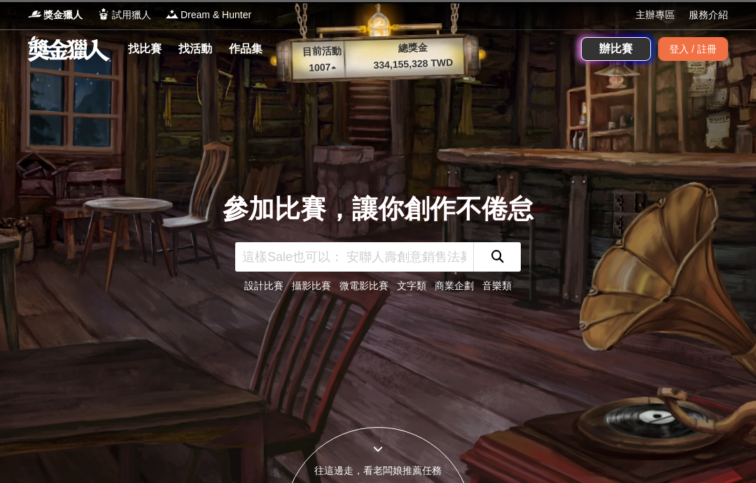
click at [296, 272] on input "text" at bounding box center [354, 256] width 238 height 29
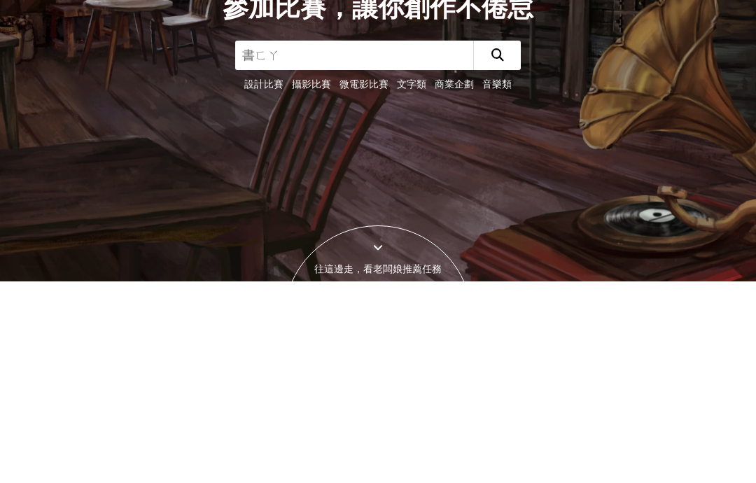
type input "書法"
click at [497, 242] on button "submit" at bounding box center [497, 256] width 48 height 29
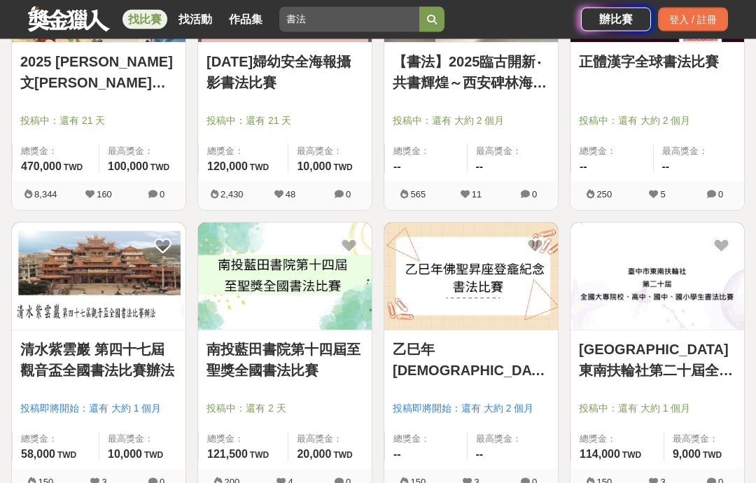
scroll to position [370, 0]
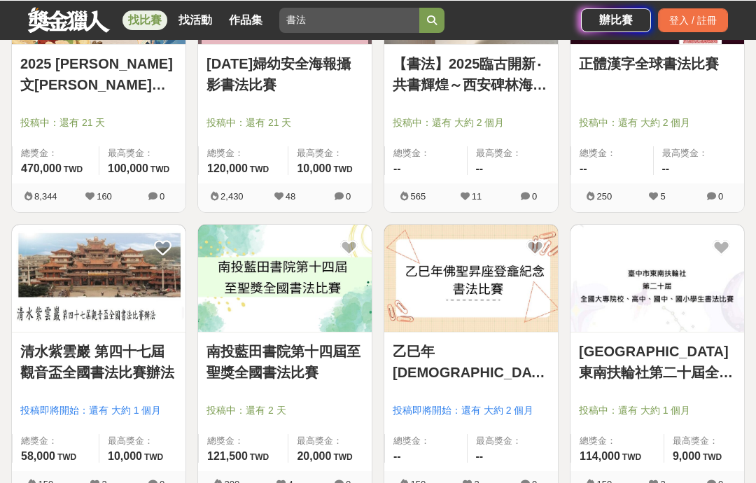
click at [66, 346] on link "清水紫雲巖 第四十七屆觀音盃全國書法比賽辦法" at bounding box center [98, 361] width 157 height 42
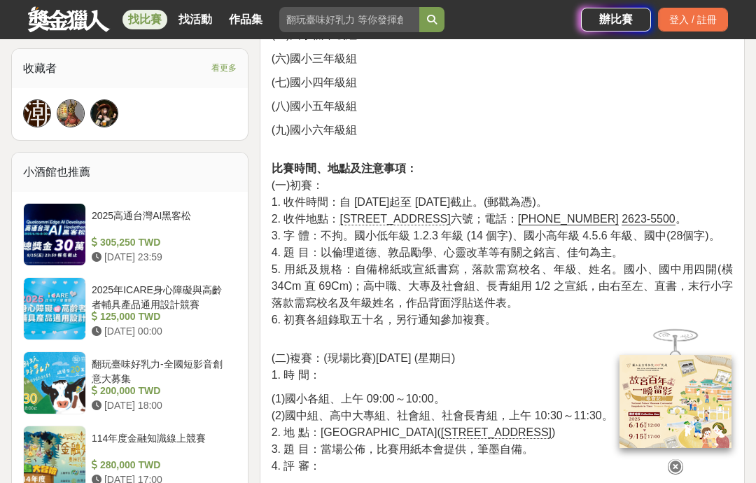
scroll to position [884, 0]
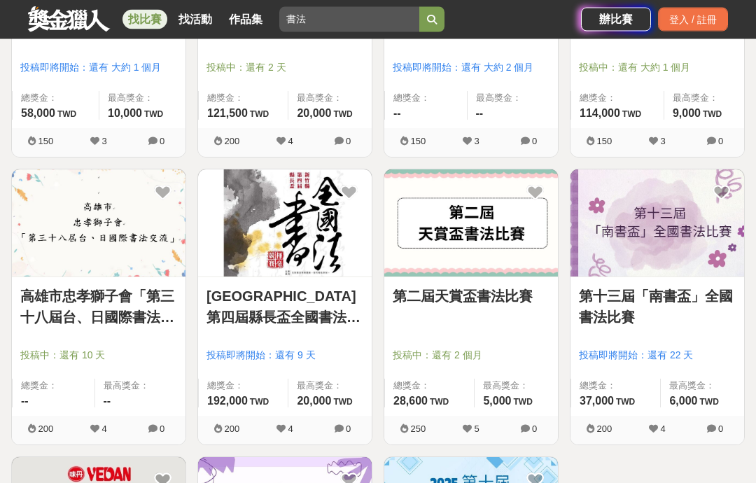
scroll to position [713, 0]
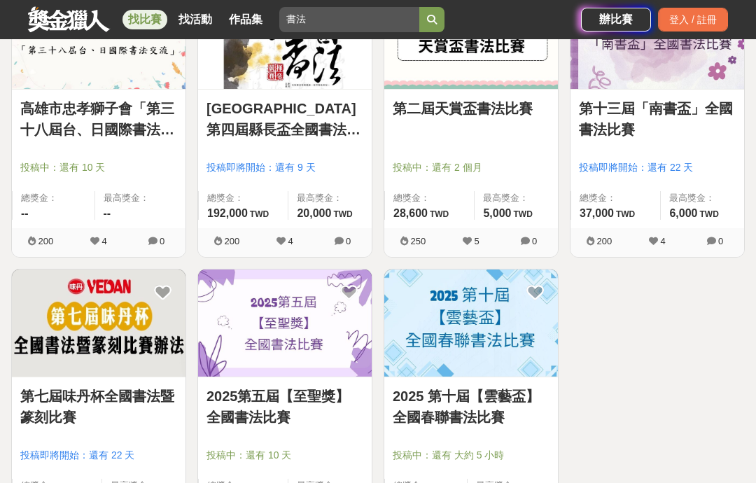
click at [43, 404] on link "第七屆味丹杯全國書法暨篆刻比賽" at bounding box center [98, 407] width 157 height 42
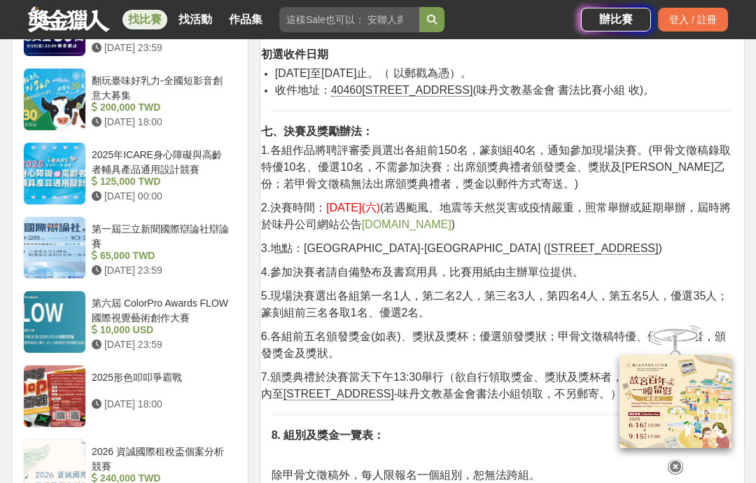
scroll to position [1109, 0]
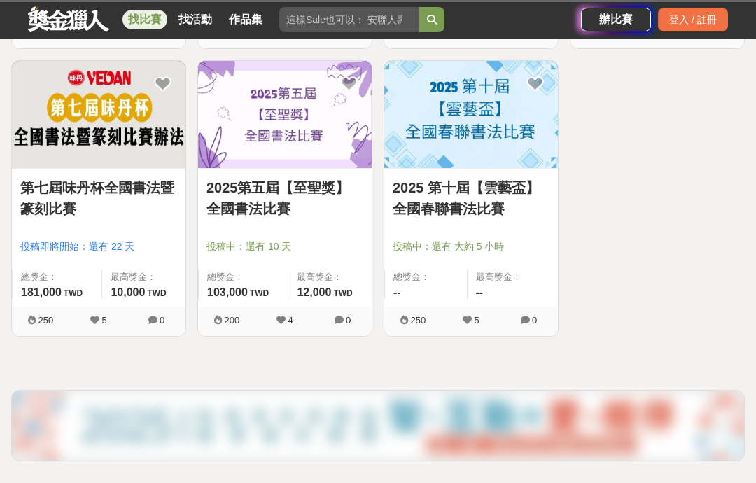
scroll to position [956, 0]
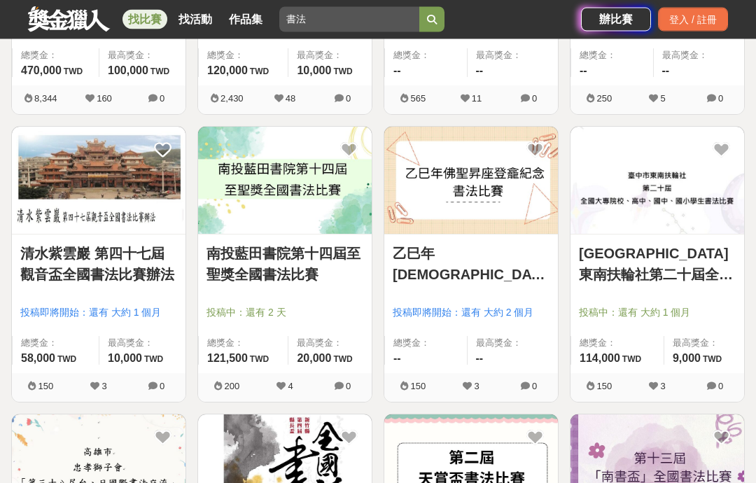
click at [620, 246] on link "[GEOGRAPHIC_DATA]東南扶輪社第二十屆全國大專院校、高中、國中、國小學生書法比賽" at bounding box center [657, 265] width 157 height 42
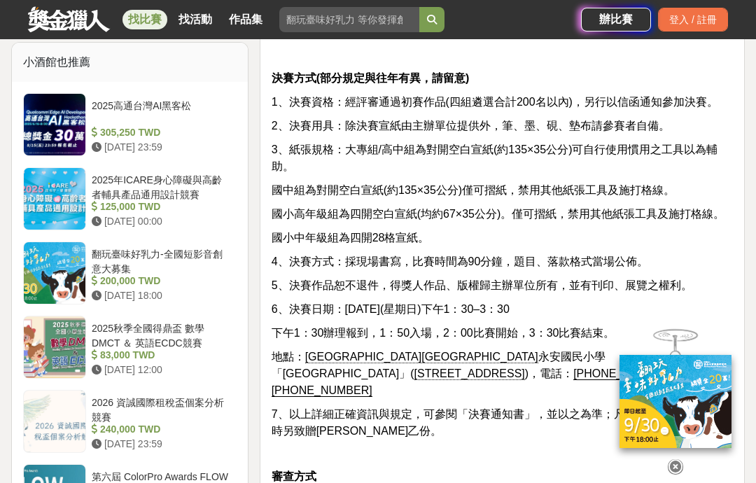
scroll to position [1105, 0]
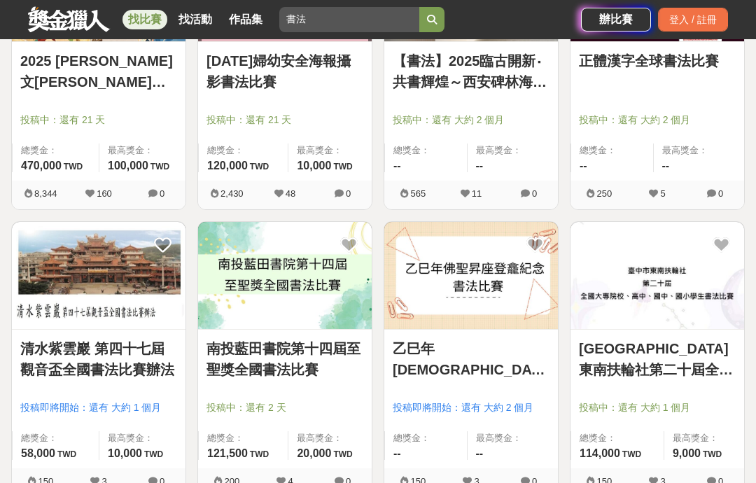
scroll to position [373, 0]
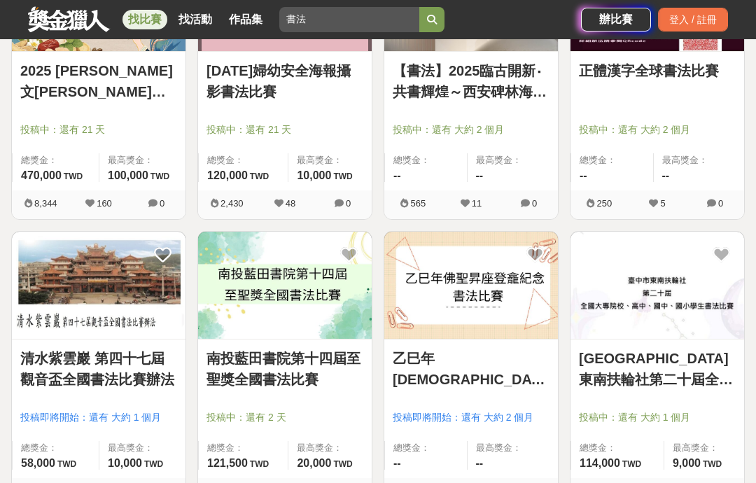
click at [435, 363] on link "乙巳年[DEMOGRAPHIC_DATA]聖昇座登龕紀念書法比賽" at bounding box center [471, 369] width 157 height 42
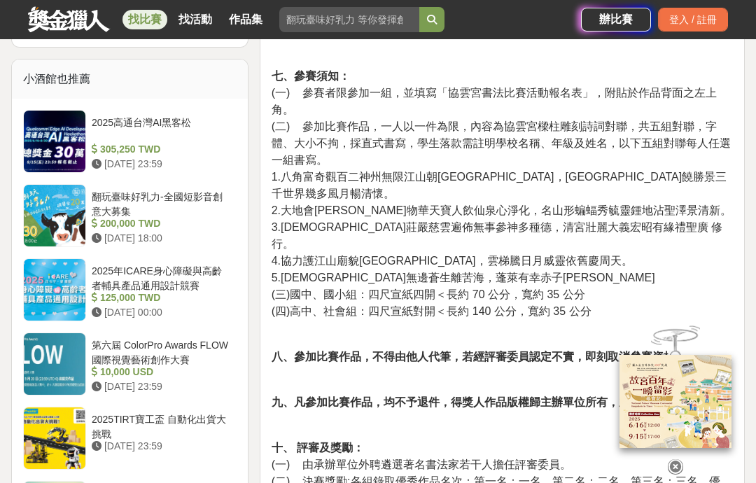
scroll to position [996, 0]
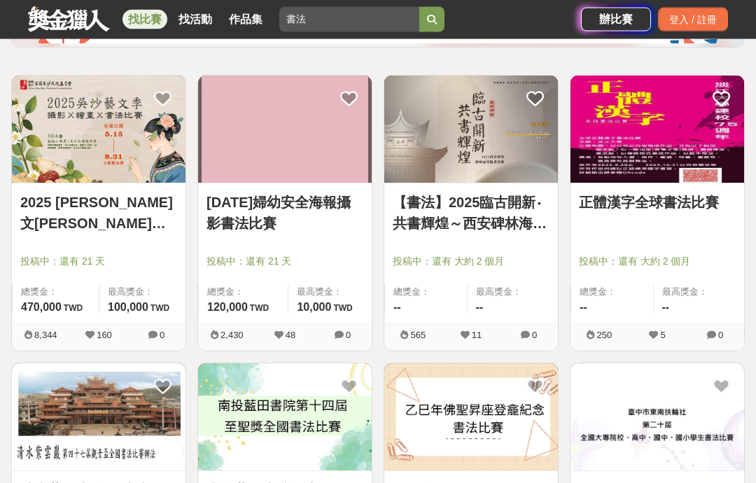
scroll to position [236, 0]
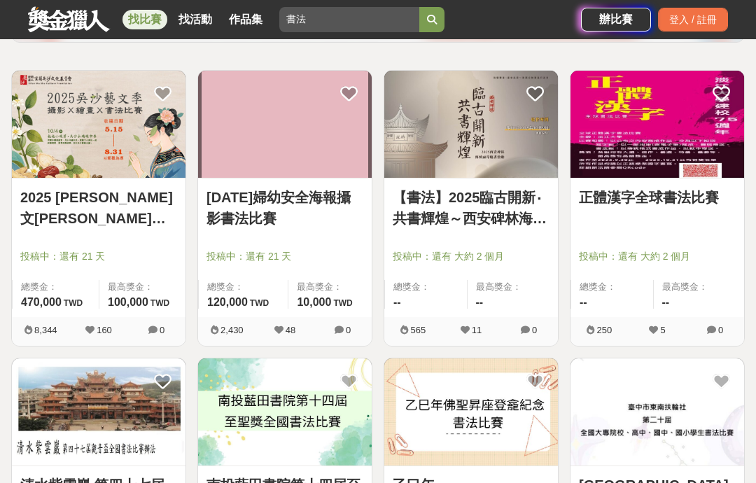
click at [625, 195] on link "正體漢字全球書法比賽" at bounding box center [657, 197] width 157 height 21
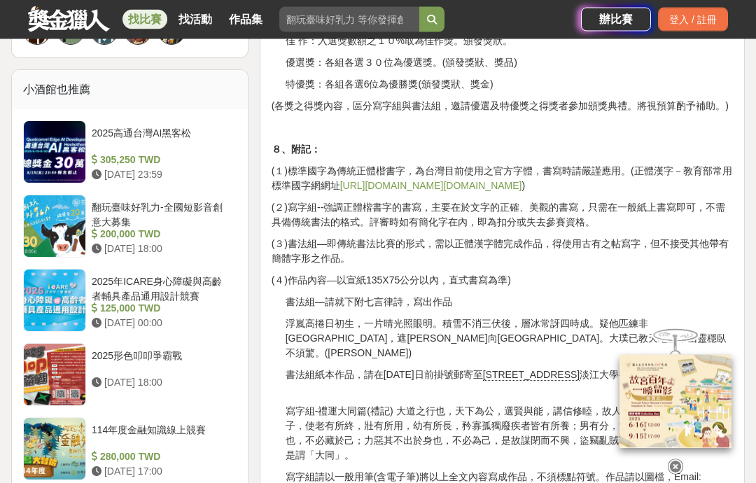
scroll to position [1019, 0]
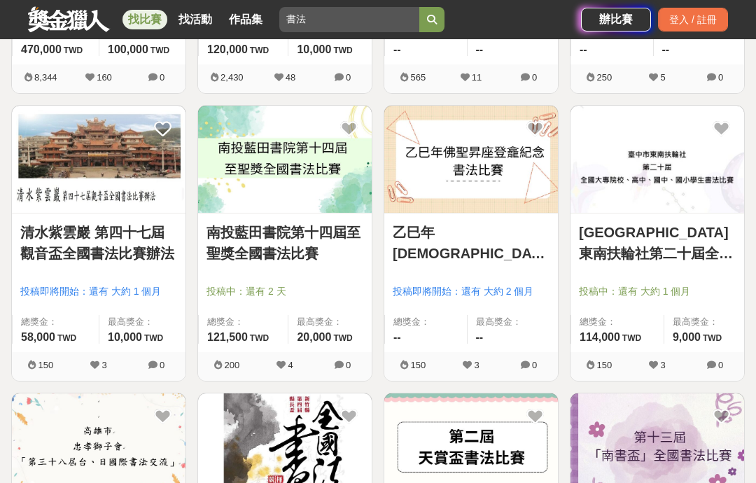
scroll to position [486, 0]
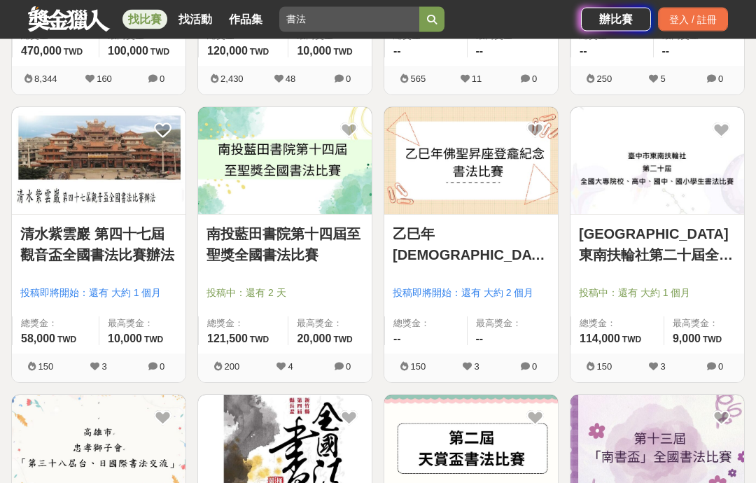
click at [77, 264] on link "清水紫雲巖 第四十七屆觀音盃全國書法比賽辦法" at bounding box center [98, 245] width 157 height 42
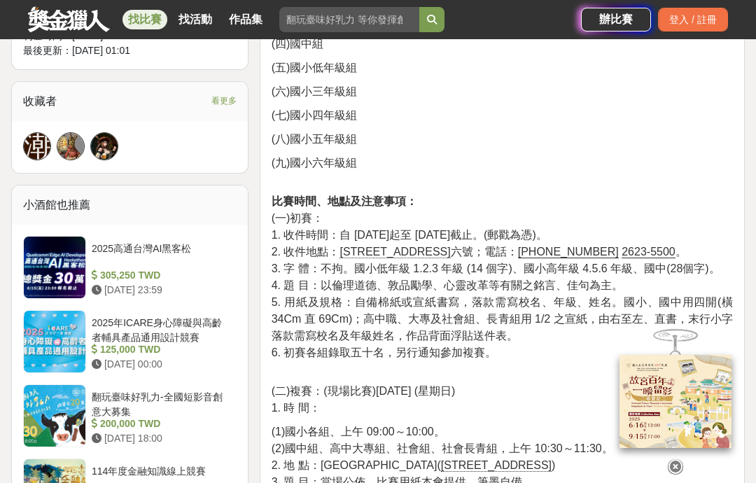
scroll to position [843, 0]
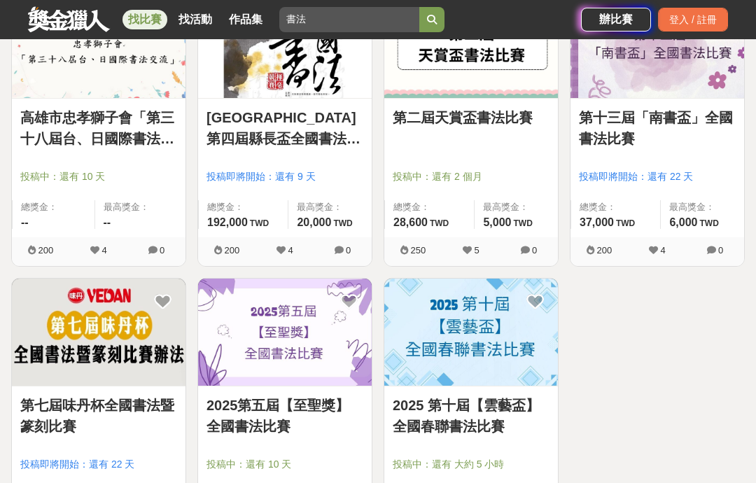
click at [99, 364] on img at bounding box center [99, 332] width 174 height 107
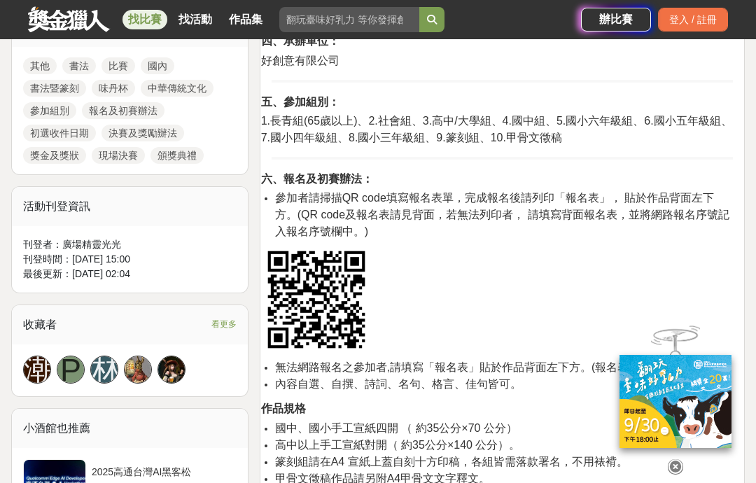
scroll to position [610, 0]
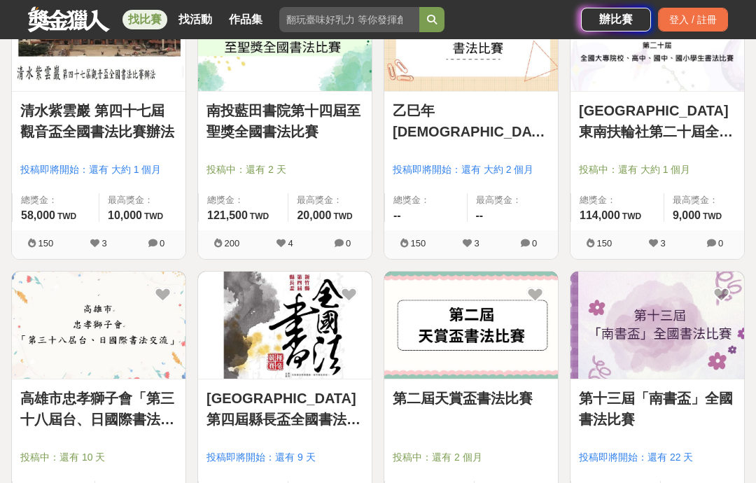
scroll to position [947, 0]
